Goal: Task Accomplishment & Management: Use online tool/utility

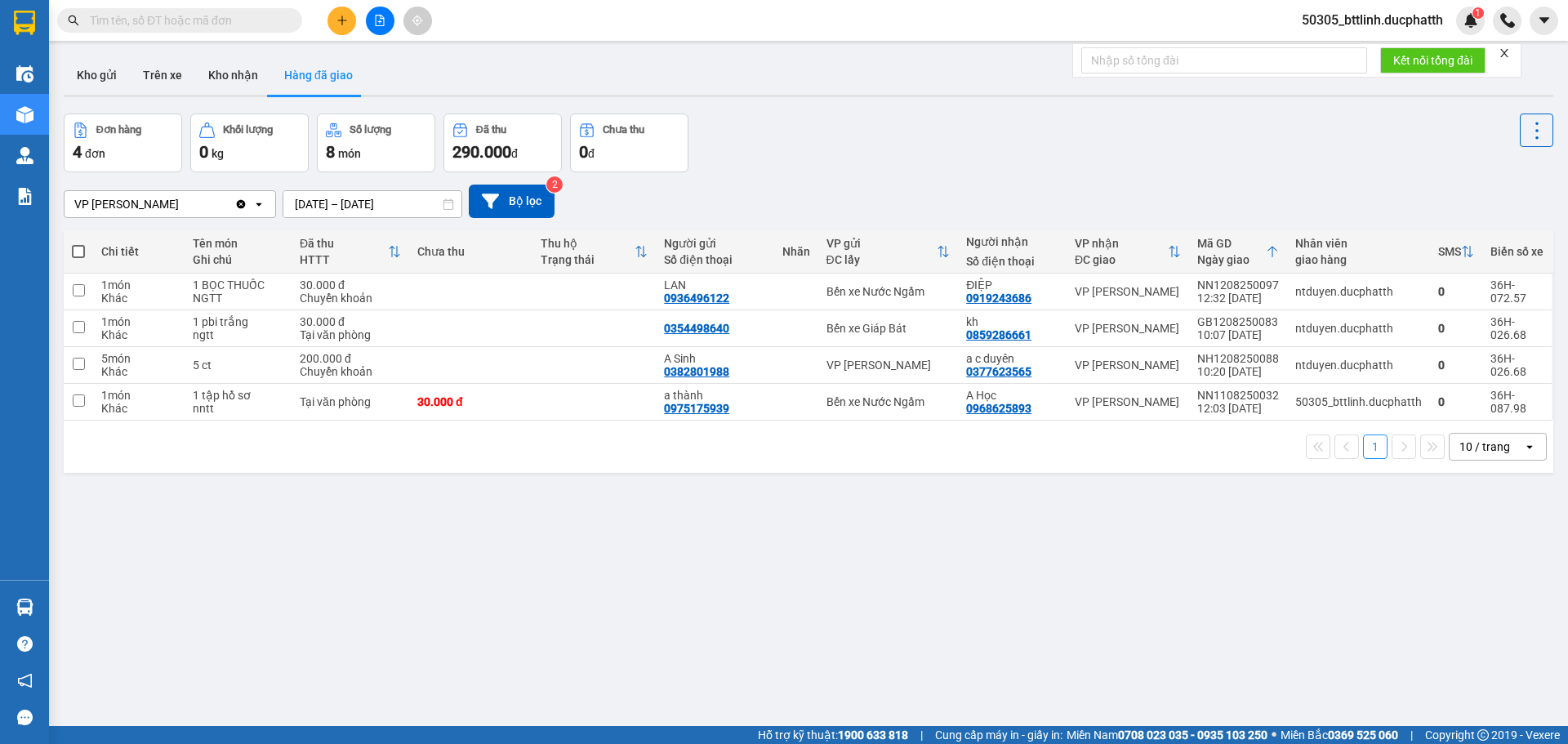
click at [1358, 18] on span "50305_bttlinh.ducphatth" at bounding box center [1372, 19] width 167 height 20
click at [1340, 49] on span "Đăng xuất" at bounding box center [1378, 50] width 136 height 18
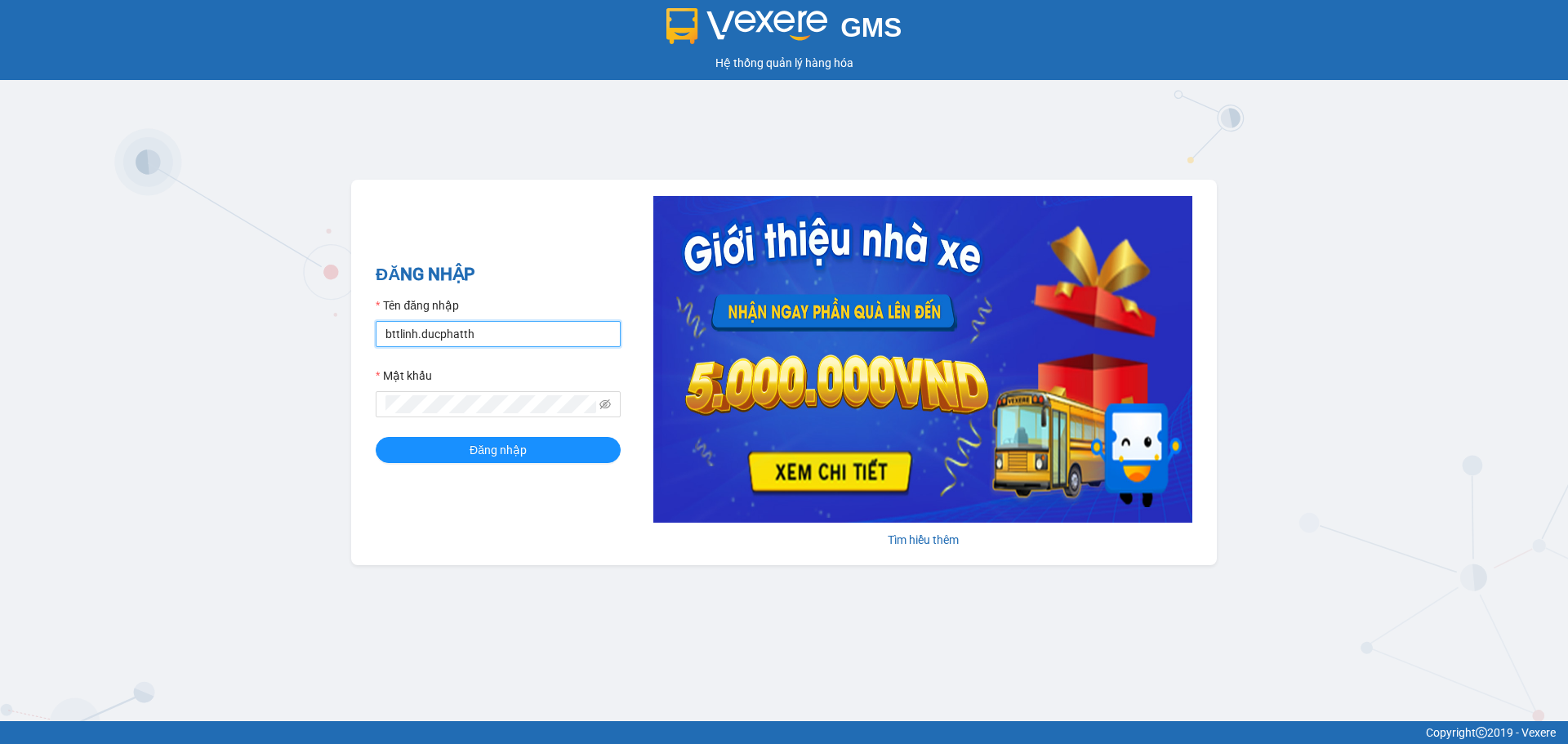
click at [536, 340] on input "bttlinh.ducphatth" at bounding box center [498, 333] width 245 height 26
type input "ntduyen.ducphatth"
click at [496, 444] on span "Đăng nhập" at bounding box center [498, 450] width 58 height 18
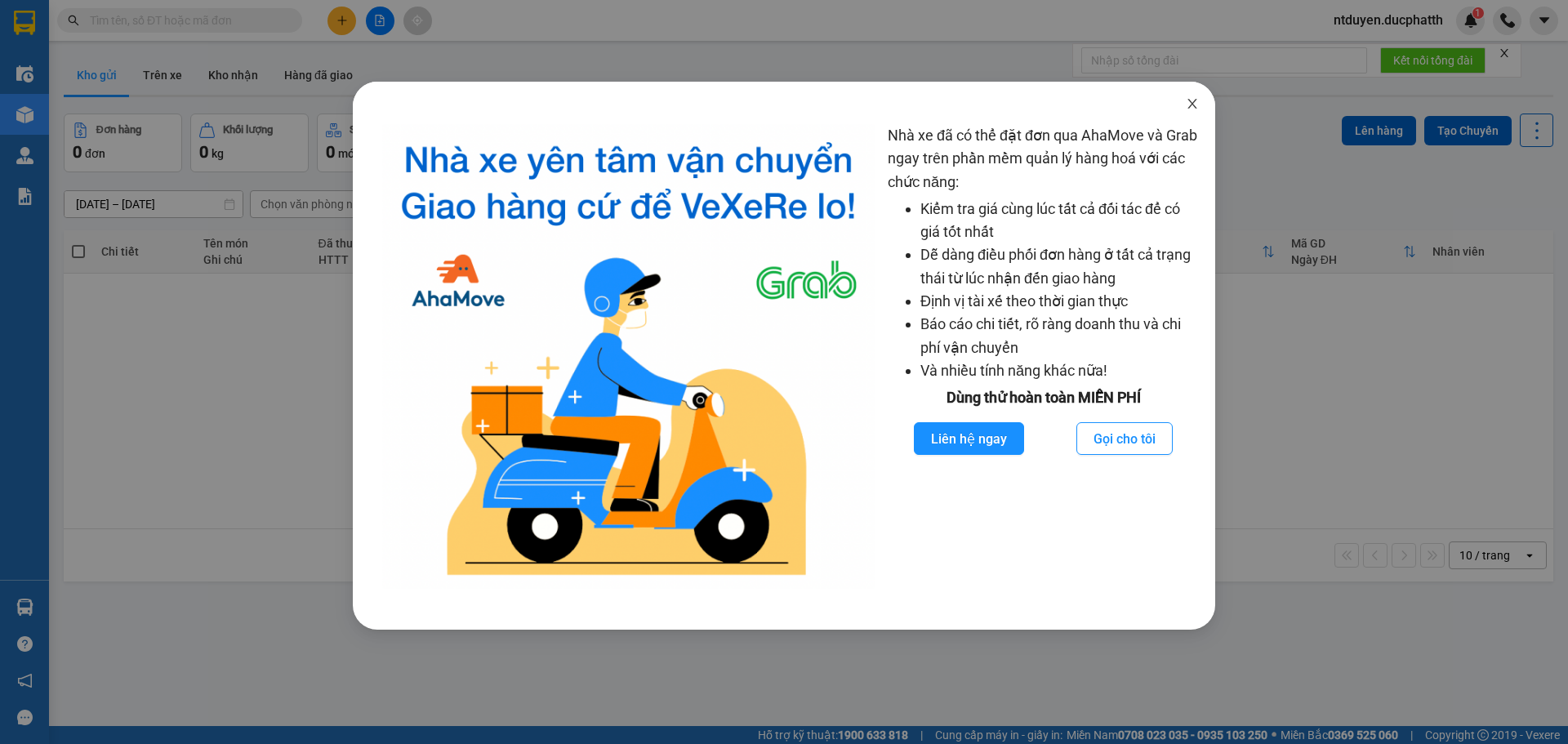
click at [1194, 104] on icon "close" at bounding box center [1192, 104] width 13 height 13
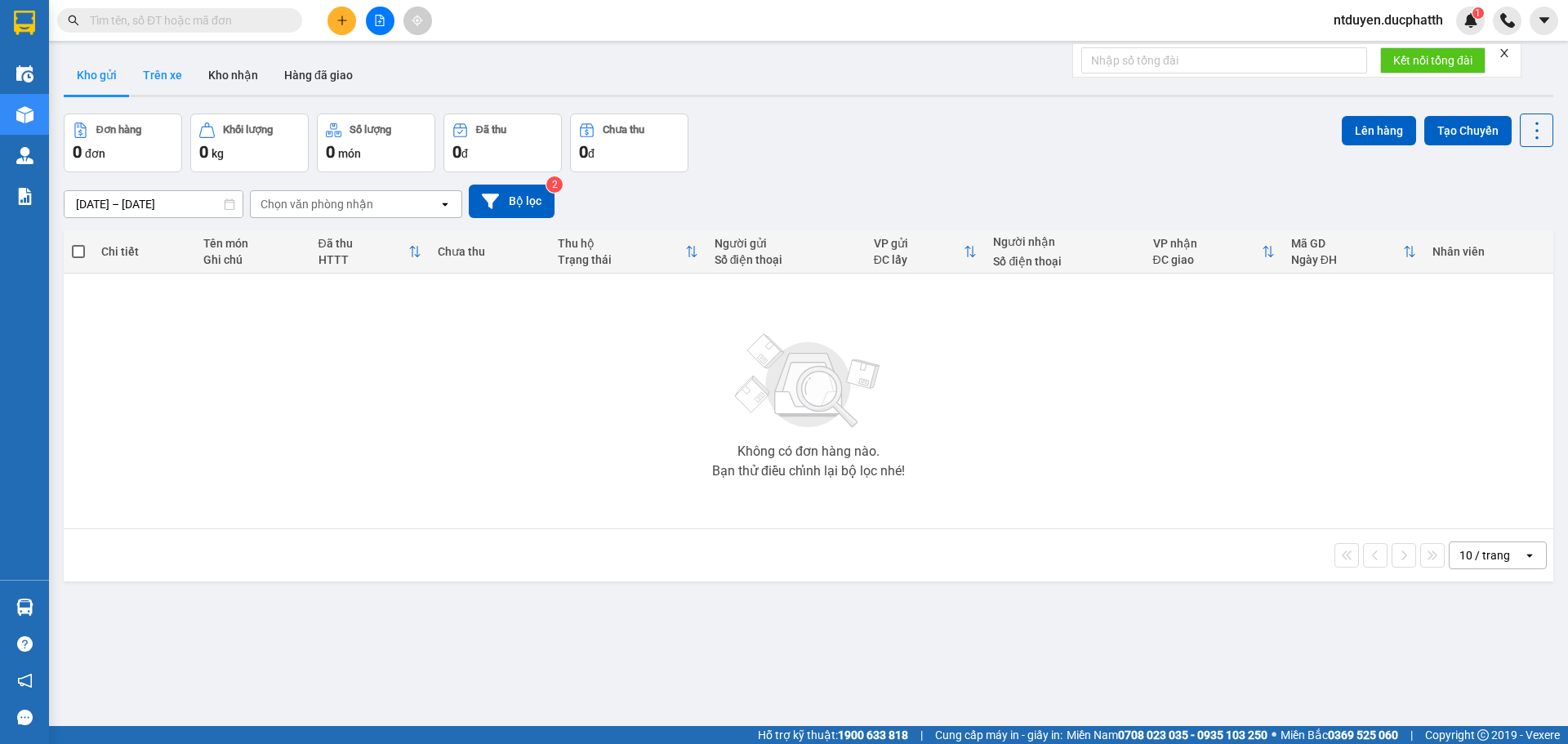
click at [171, 72] on button "Trên xe" at bounding box center [163, 75] width 66 height 39
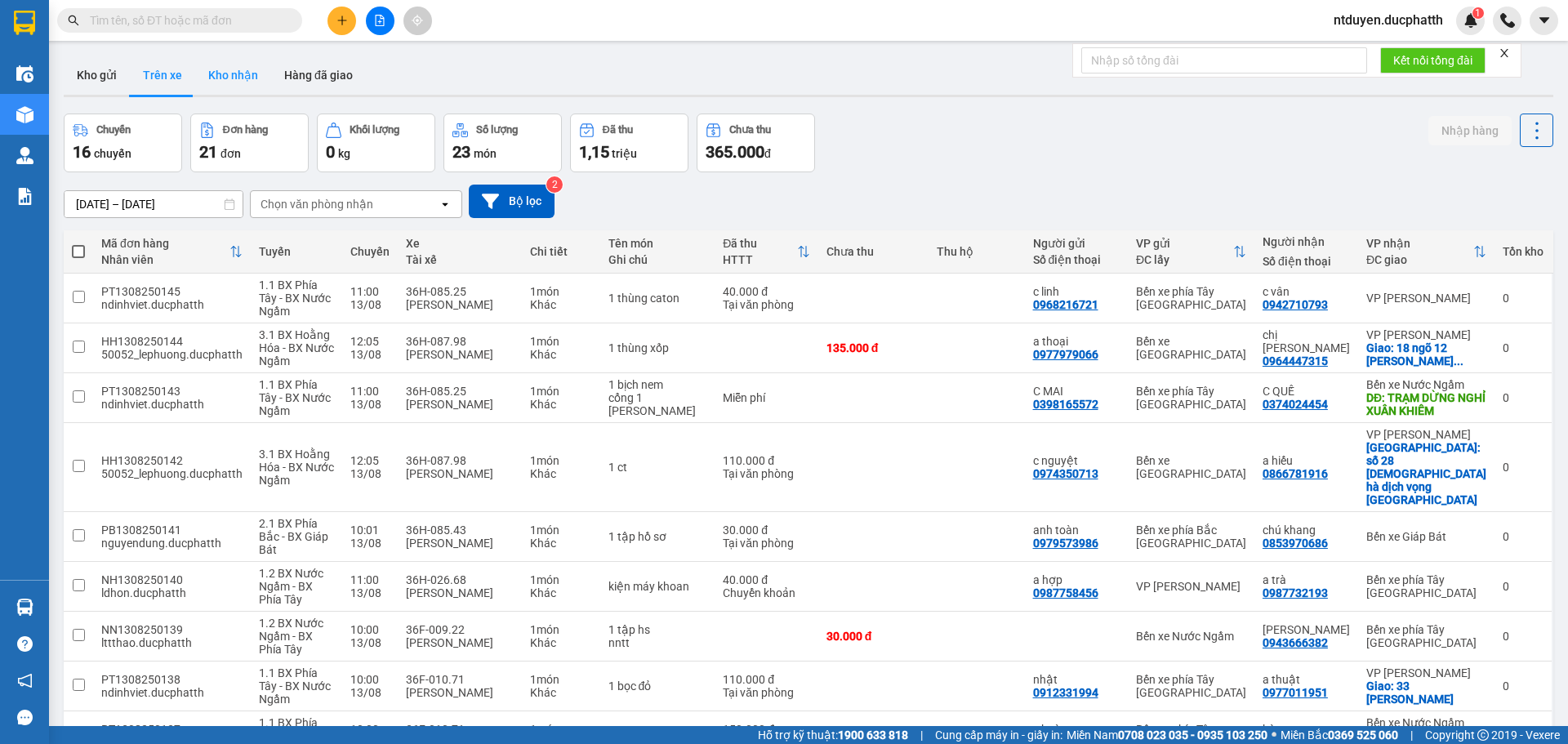
click at [209, 71] on button "Kho nhận" at bounding box center [233, 75] width 76 height 39
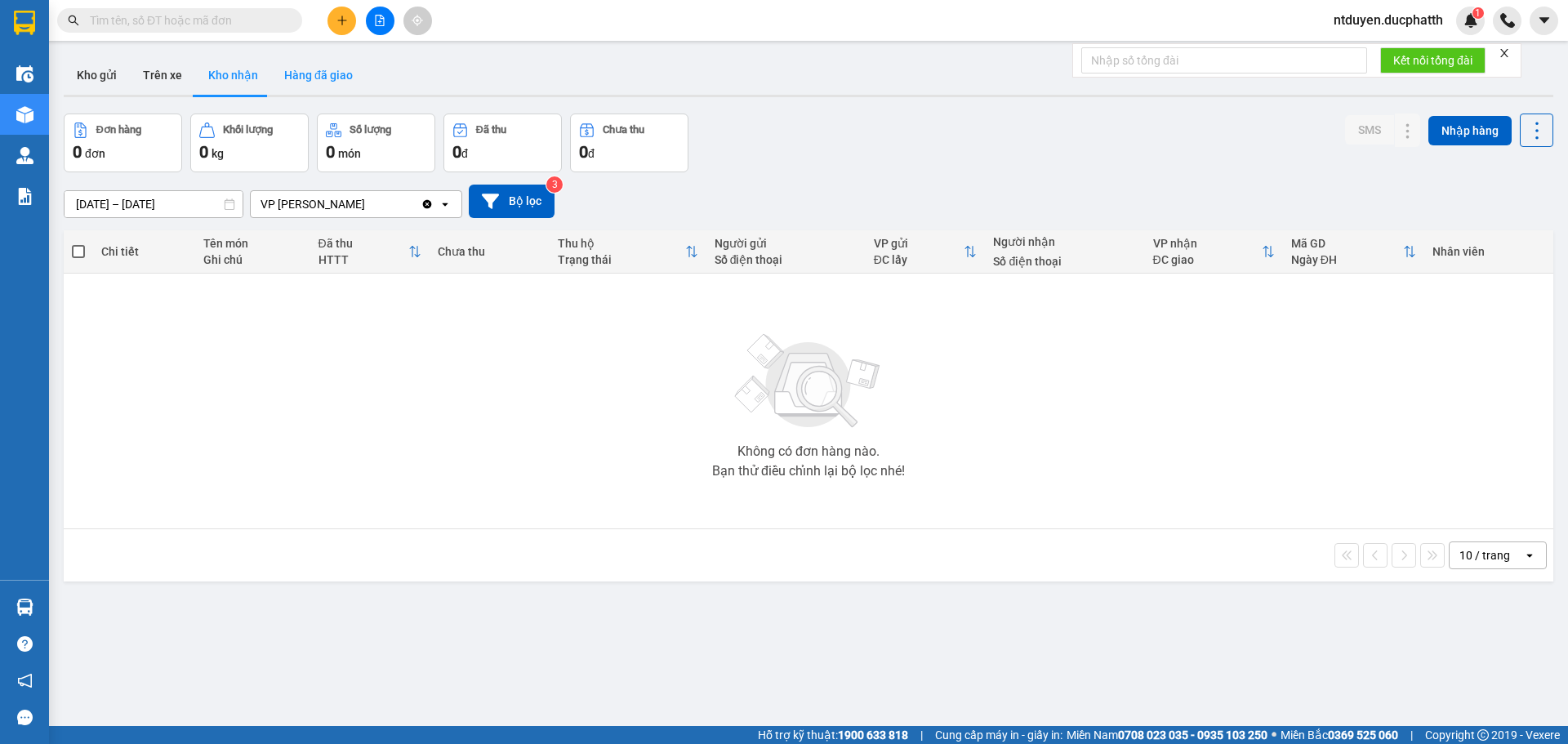
click at [287, 69] on button "Hàng đã giao" at bounding box center [318, 75] width 95 height 39
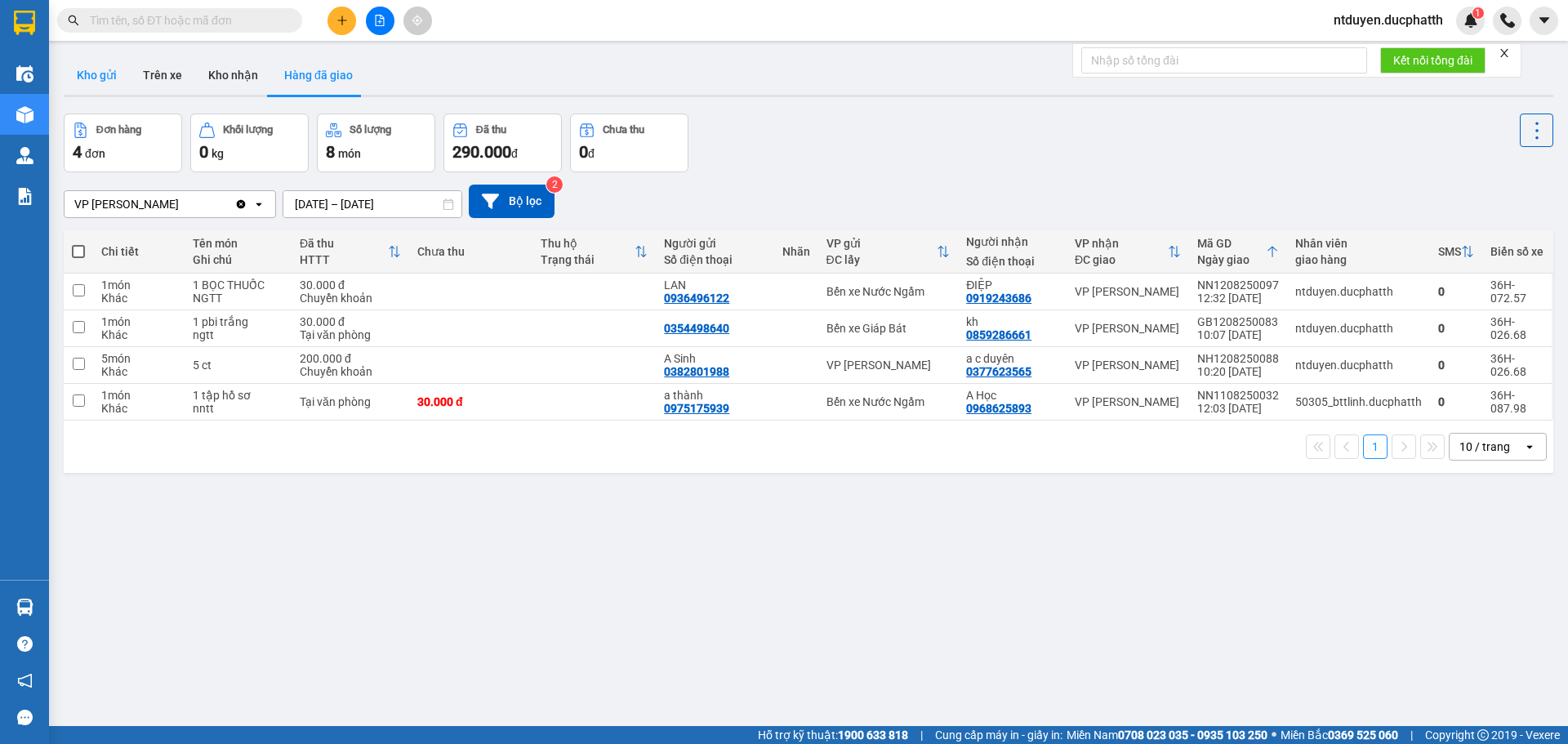
click at [90, 79] on button "Kho gửi" at bounding box center [97, 75] width 66 height 39
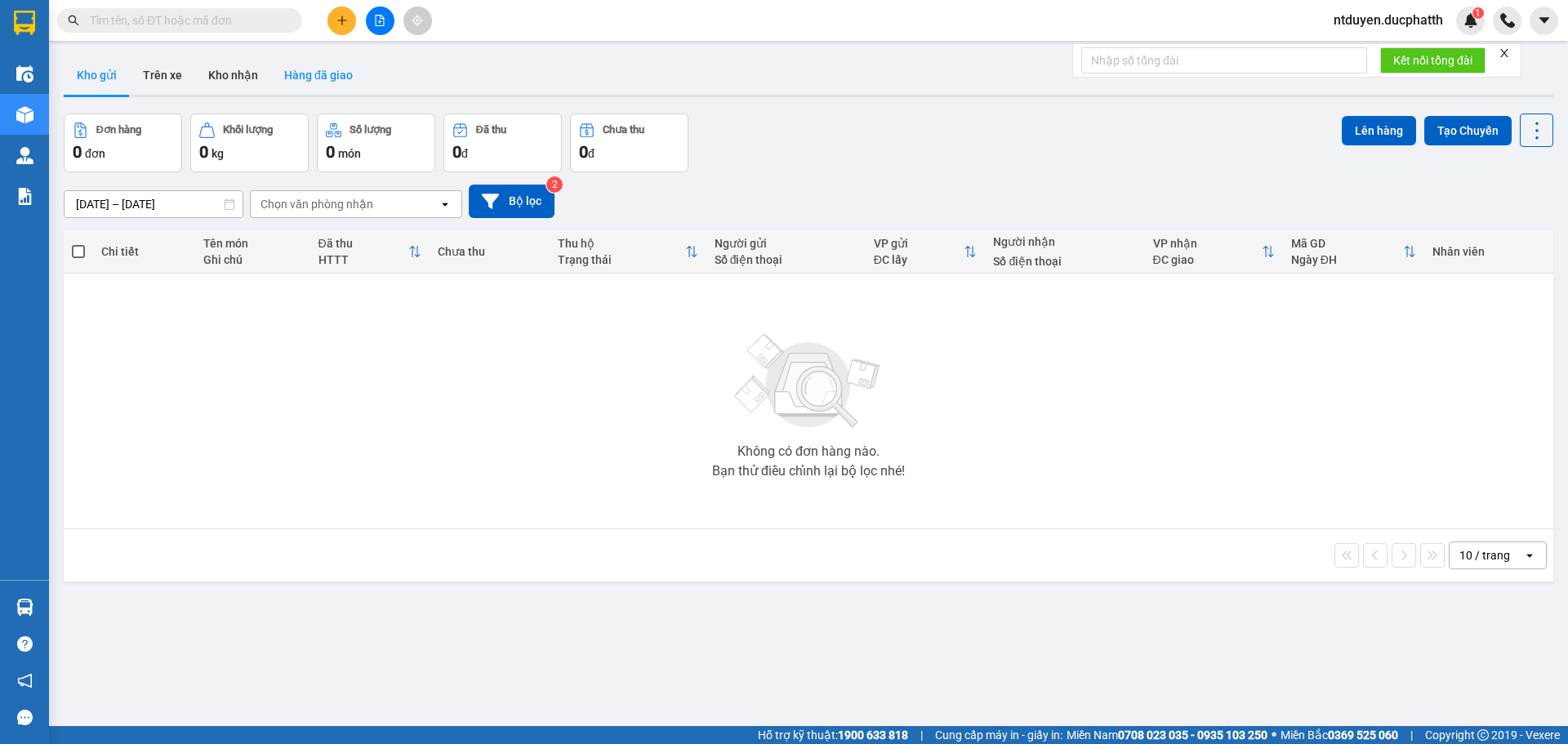
click at [338, 80] on button "Hàng đã giao" at bounding box center [318, 75] width 95 height 39
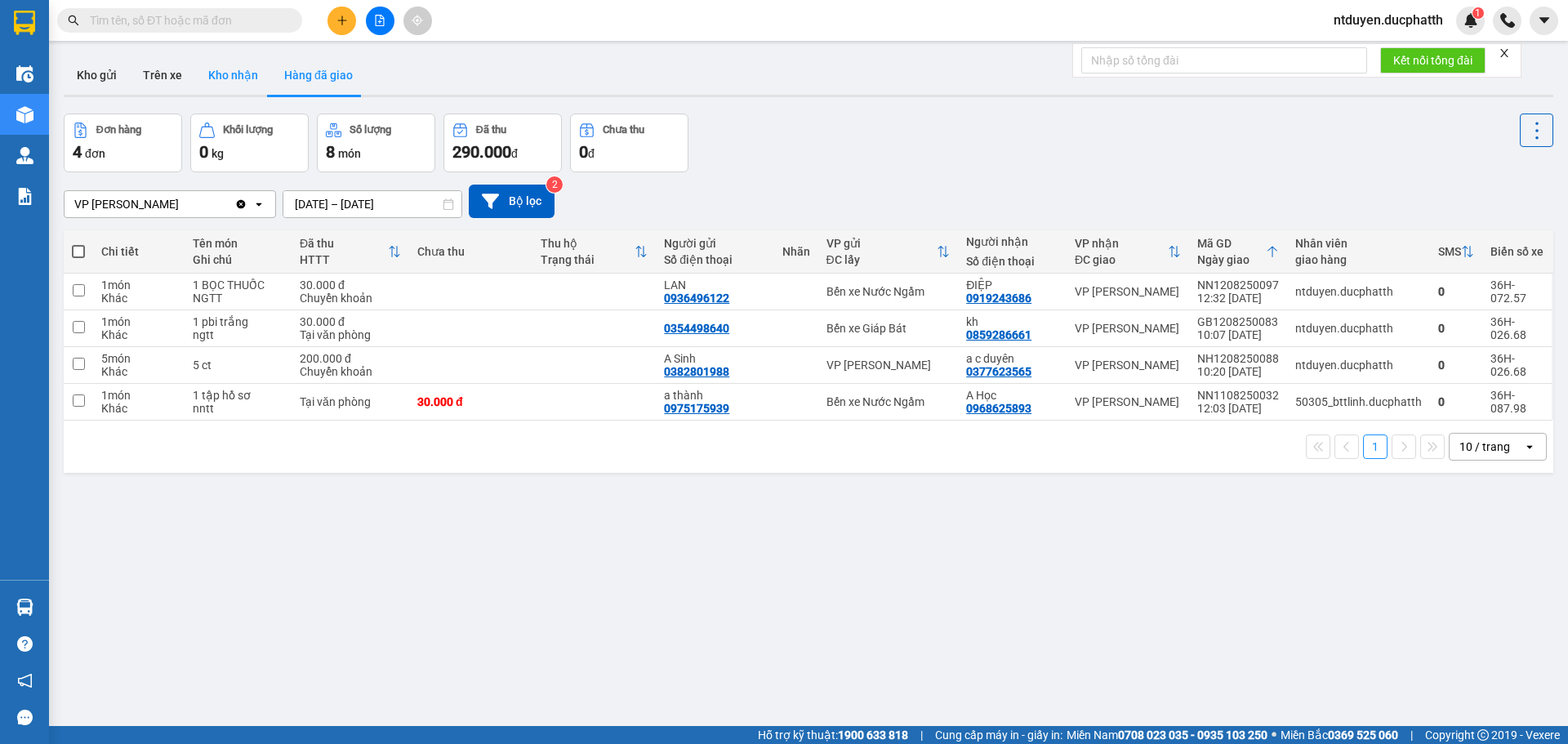
click at [261, 69] on button "Kho nhận" at bounding box center [233, 75] width 76 height 39
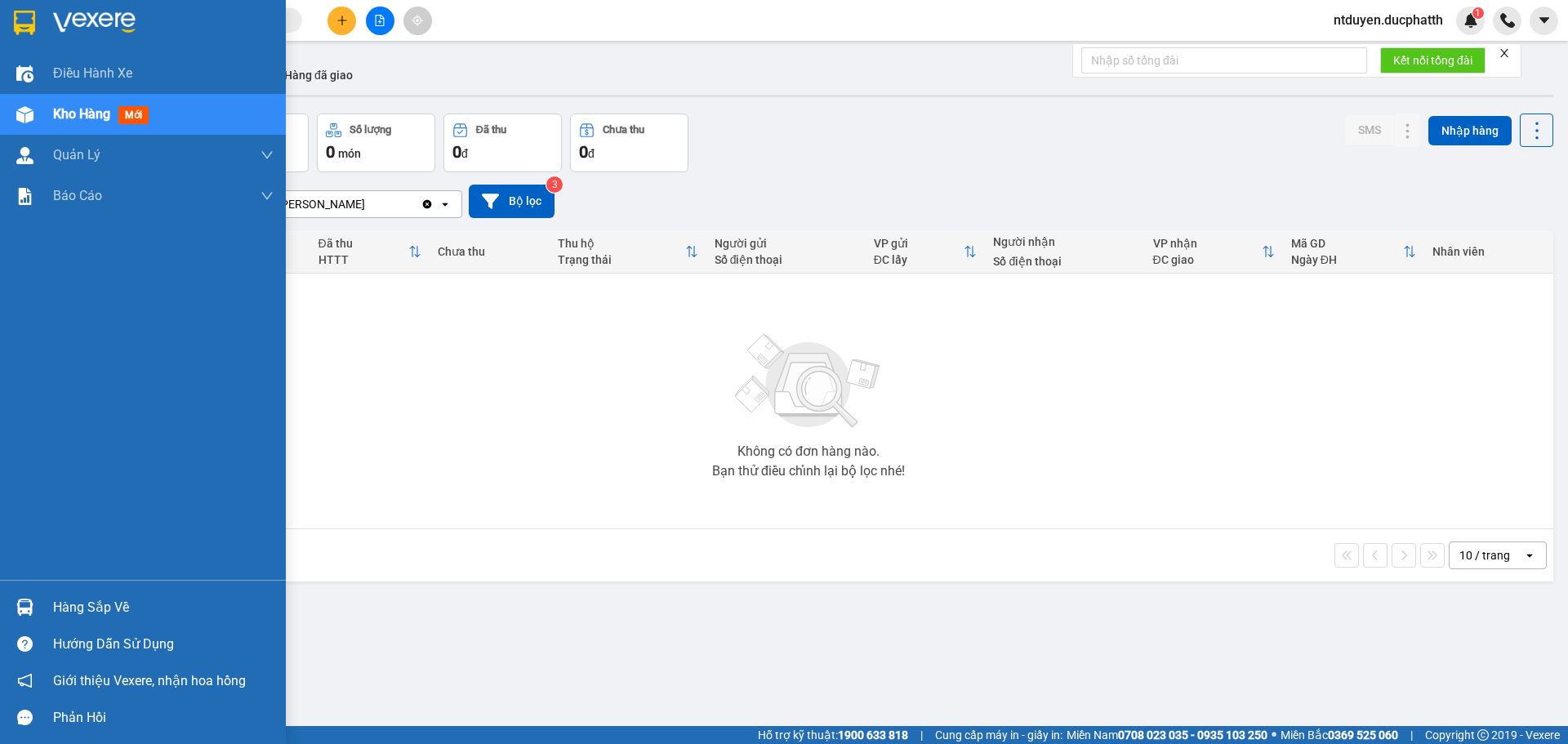
click at [34, 598] on div at bounding box center [25, 607] width 28 height 28
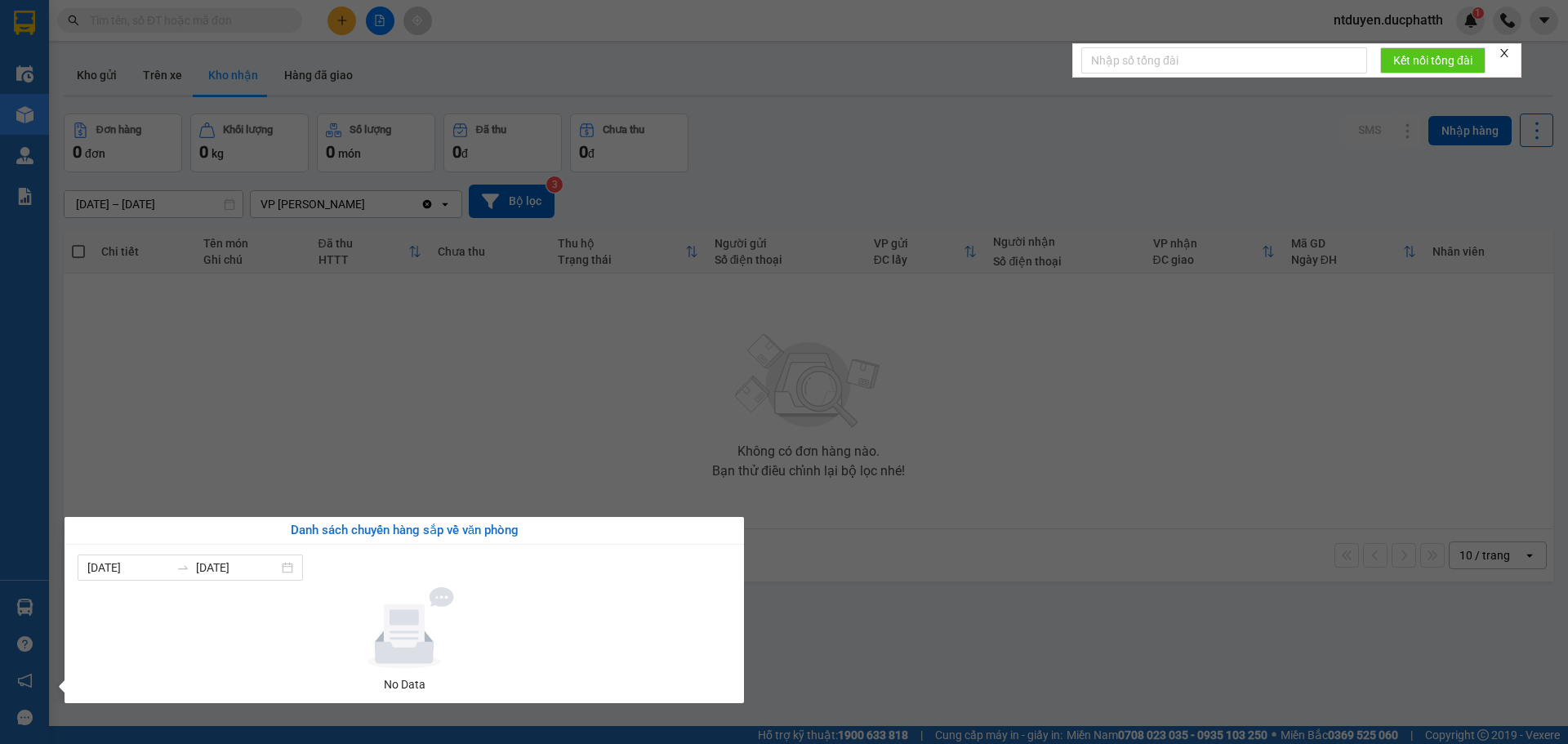
drag, startPoint x: 171, startPoint y: 464, endPoint x: 159, endPoint y: 422, distance: 43.7
click at [172, 464] on section "Kết quả tìm kiếm ( 0 ) Bộ lọc No Data ntduyen.ducphatth 1 Điều hành xe Kho hàng…" at bounding box center [784, 372] width 1568 height 744
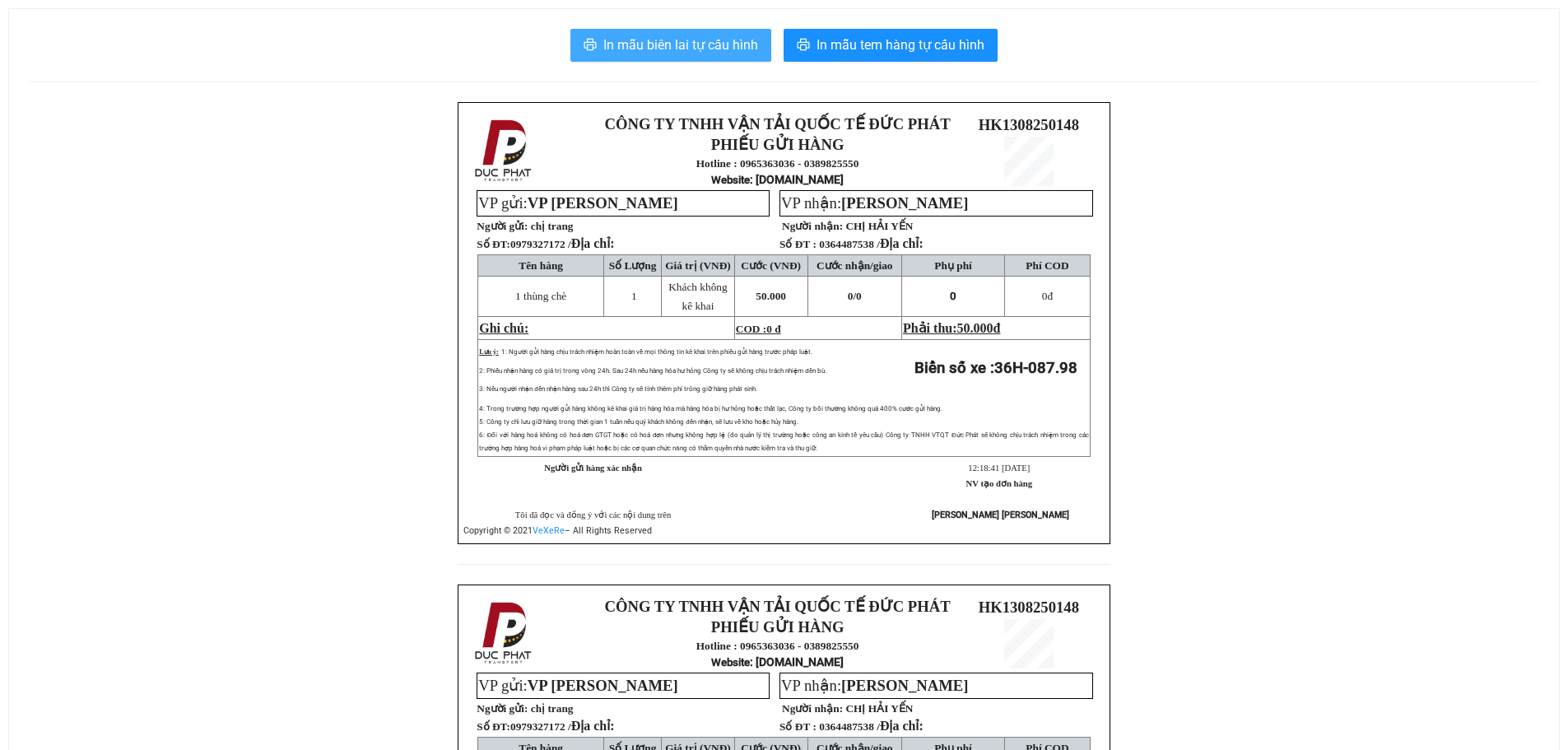
click at [713, 31] on button "In mẫu biên lai tự cấu hình" at bounding box center [671, 45] width 201 height 33
